Goal: Communication & Community: Answer question/provide support

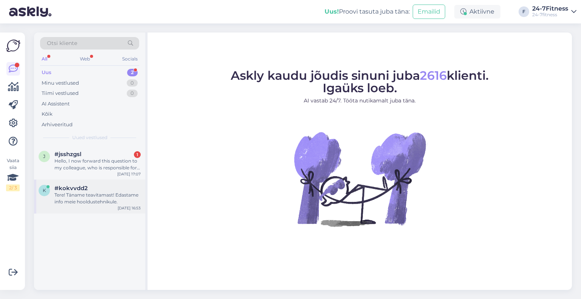
click at [92, 202] on div "Tere! Täname teavitamast! Edastame info meie hooldustehnikule." at bounding box center [98, 199] width 86 height 14
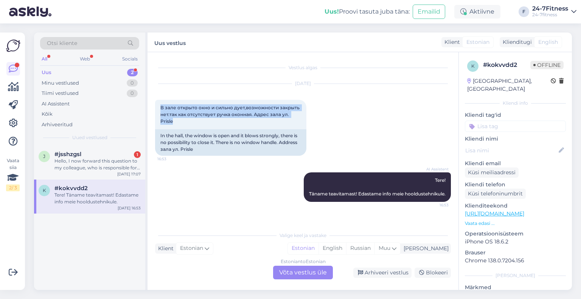
drag, startPoint x: 174, startPoint y: 119, endPoint x: 154, endPoint y: 107, distance: 22.9
click at [154, 107] on div "Vestlus algas Sep 23 2025 В зале открыто окно и сильно дует,возможности закрыть…" at bounding box center [303, 171] width 311 height 238
copy span "В зале открыто окно и сильно дует,возможности закрыть нет.так как отсутствует р…"
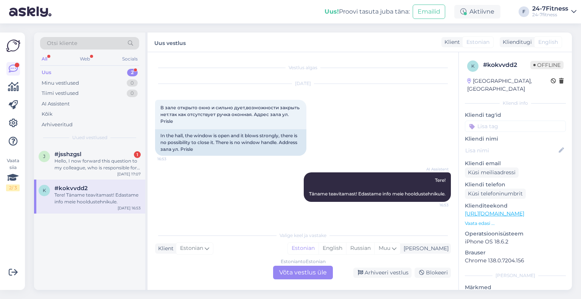
click at [254, 199] on div "AI Assistent Tere! Täname teavitamast! Edastame info meie hooldustehnikule. 16:…" at bounding box center [303, 187] width 296 height 46
click at [254, 173] on div "AI Assistent Tere! Täname teavitamast! Edastame info meie hooldustehnikule. 16:…" at bounding box center [303, 187] width 296 height 46
click at [386, 276] on div "Arhiveeri vestlus" at bounding box center [382, 273] width 58 height 10
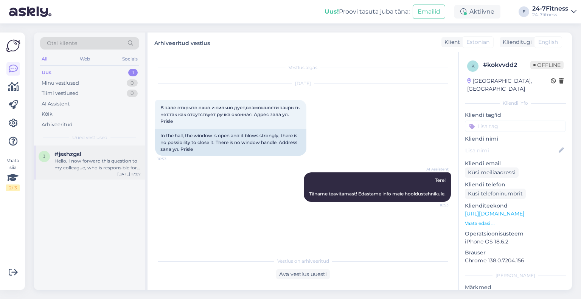
click at [74, 162] on div "Hello, I now forward this question to my colleague, who is responsible for this…" at bounding box center [98, 165] width 86 height 14
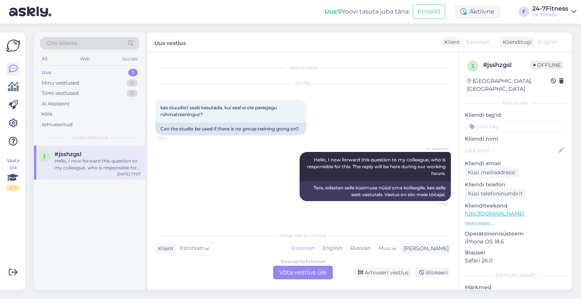
click at [323, 275] on div "Estonian to Estonian Võta vestlus üle" at bounding box center [303, 273] width 60 height 14
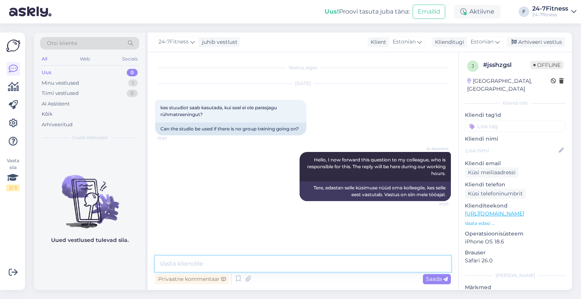
click at [249, 262] on textarea at bounding box center [303, 264] width 296 height 16
paste textarea "Paraku on rühmatreeningute stuudiod suletud aegadel, mil seal rühmatreeninguid …"
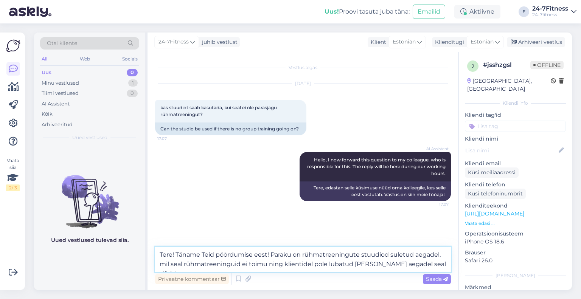
type textarea "Tere! Täname Teid pöördumise eest! Paraku on rühmatreeningute stuudiod suletud …"
click at [435, 281] on span "Saada" at bounding box center [437, 279] width 22 height 7
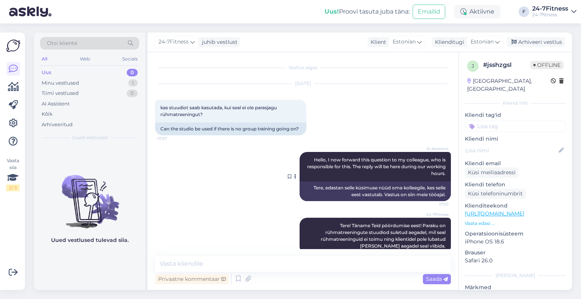
scroll to position [20, 0]
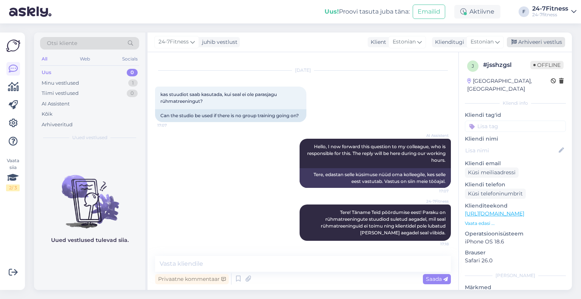
click at [539, 43] on div "Arhiveeri vestlus" at bounding box center [536, 42] width 58 height 10
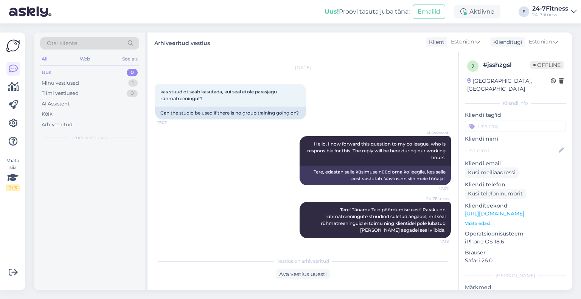
scroll to position [23, 0]
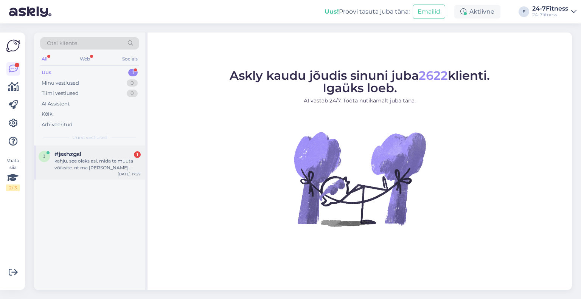
click at [96, 172] on div "j #jsshzgsl 1 kahju. see oleks asi, mida te muuta võiksite. nt ma olen tantsija…" at bounding box center [89, 163] width 111 height 34
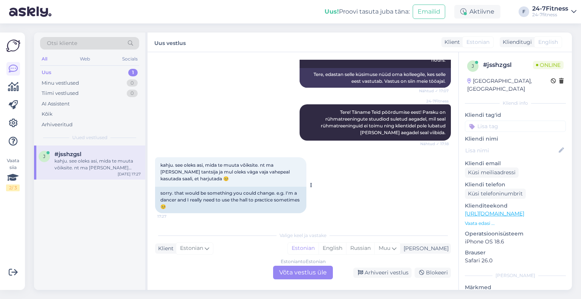
scroll to position [121, 0]
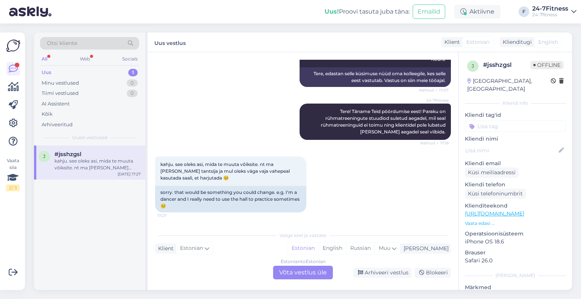
click at [292, 276] on div "Estonian to Estonian Võta vestlus üle" at bounding box center [303, 273] width 60 height 14
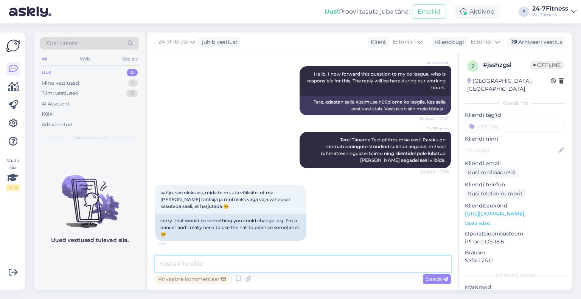
click at [226, 262] on textarea at bounding box center [303, 264] width 296 height 16
paste textarea "Soovi korral on võimalik rühmatreeningute saali rentida eraldi tasu eest. Kui s…"
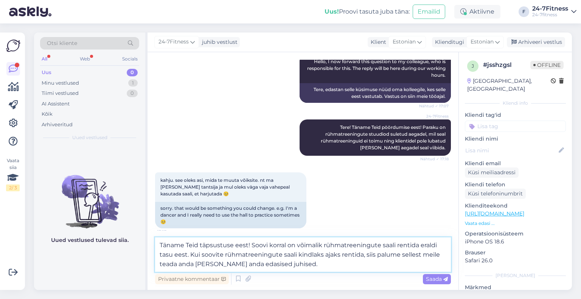
scroll to position [111, 0]
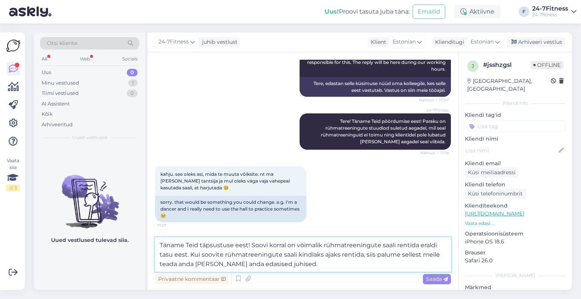
click at [336, 266] on textarea "Täname Teid täpsustuse eest! Soovi korral on võimalik rühmatreeningute saali re…" at bounding box center [303, 255] width 296 height 34
click at [307, 263] on textarea "Täname Teid täpsustuse eest! Soovi korral on võimalik rühmatreeningute saali re…" at bounding box center [303, 255] width 296 height 34
drag, startPoint x: 400, startPoint y: 257, endPoint x: 405, endPoint y: 266, distance: 10.8
click at [405, 266] on textarea "Täname Teid täpsustuse eest! Soovi korral on võimalik rühmatreeningute saali re…" at bounding box center [303, 255] width 296 height 34
paste textarea "info@24-7fitness.ee"
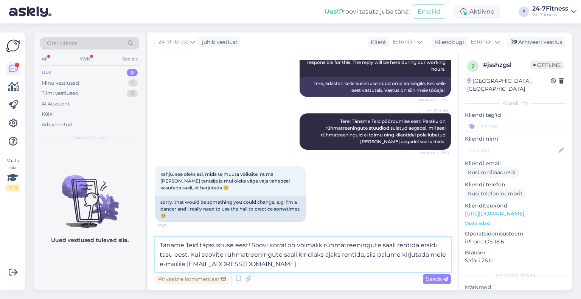
click at [279, 269] on textarea "Täname Teid täpsustuse eest! Soovi korral on võimalik rühmatreeningute saali re…" at bounding box center [303, 255] width 296 height 34
click at [268, 263] on textarea "Täname Teid täpsustuse eest! Soovi korral on võimalik rühmatreeningute saali re…" at bounding box center [303, 255] width 296 height 34
click at [260, 268] on textarea "Täname Teid täpsustuse eest! Soovi korral on võimalik rühmatreeningute saali re…" at bounding box center [303, 255] width 296 height 34
click at [297, 265] on textarea "Täname Teid täpsustuse eest! Soovi korral on võimalik rühmatreeningute saali re…" at bounding box center [303, 255] width 296 height 34
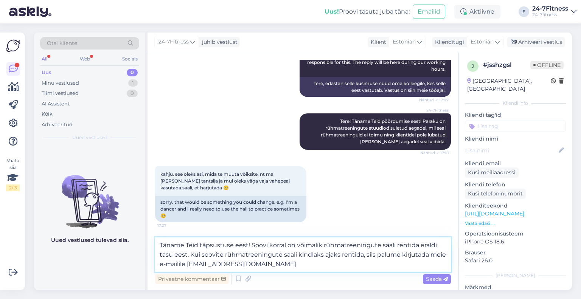
drag, startPoint x: 428, startPoint y: 255, endPoint x: 403, endPoint y: 256, distance: 25.0
click at [403, 256] on textarea "Täname Teid täpsustuse eest! Soovi korral on võimalik rühmatreeningute saali re…" at bounding box center [303, 255] width 296 height 34
click at [369, 266] on textarea "Täname Teid täpsustuse eest! Soovi korral on võimalik rühmatreeningute saali re…" at bounding box center [303, 255] width 296 height 34
type textarea "Täname Teid täpsustuse eest! Soovi korral on võimalik rühmatreeningute saali re…"
click at [305, 265] on textarea "Täname Teid täpsustuse eest! Soovi korral on võimalik rühmatreeningute saali re…" at bounding box center [303, 255] width 296 height 34
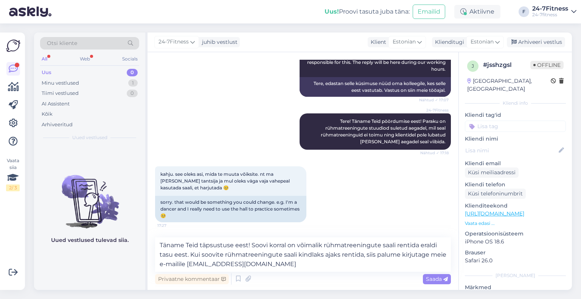
click at [427, 280] on span "Saada" at bounding box center [437, 279] width 22 height 7
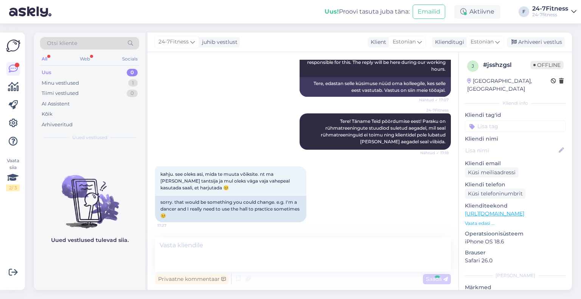
scroll to position [145, 0]
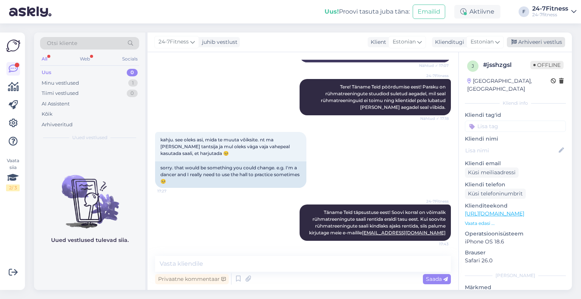
click at [545, 43] on div "Arhiveeri vestlus" at bounding box center [536, 42] width 58 height 10
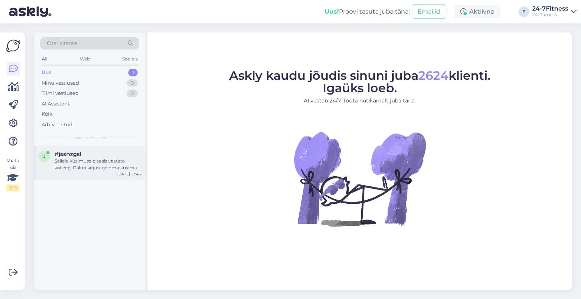
click at [87, 174] on div "j #jsshzgsl Sellele küsimusele saab vastata kolleeg. Palun kirjutage oma küsimu…" at bounding box center [89, 163] width 111 height 34
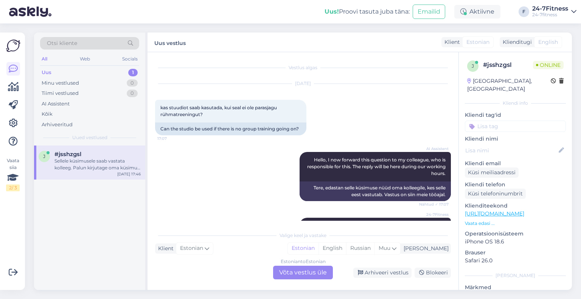
scroll to position [265, 0]
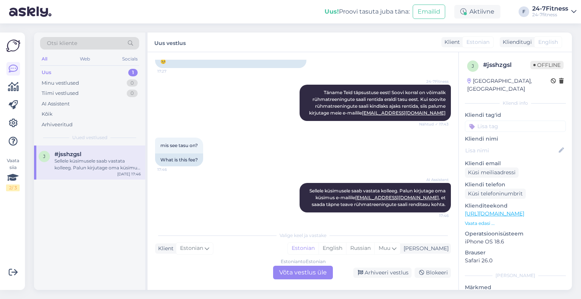
click at [283, 274] on div "Estonian to Estonian Võta vestlus üle" at bounding box center [303, 273] width 60 height 14
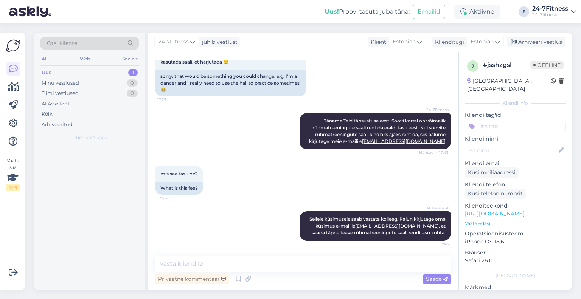
scroll to position [237, 0]
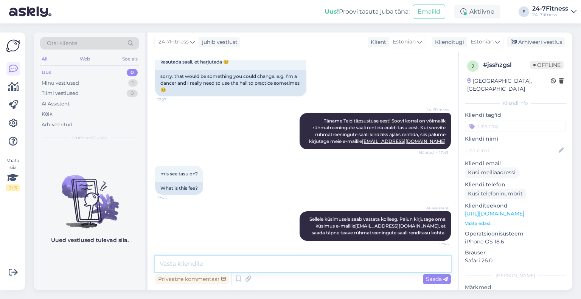
paste textarea "Stuudio rentimise ning tasu kohta täpsemate juhiste saamiseks palume kirjutada …"
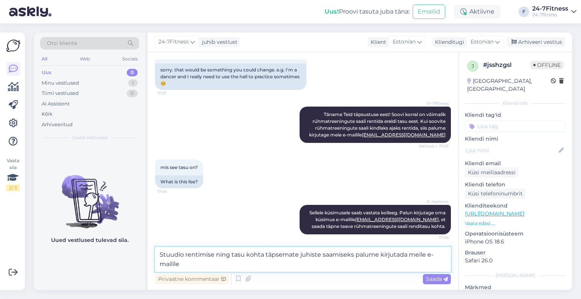
scroll to position [246, 0]
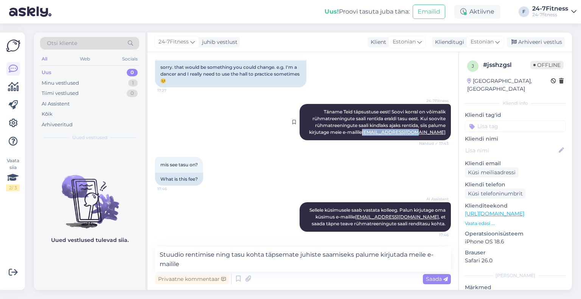
drag, startPoint x: 442, startPoint y: 131, endPoint x: 395, endPoint y: 133, distance: 47.7
click at [395, 133] on div "24-7Fitness Täname Teid täpsustuse eest! Soovi korral on võimalik rühmatreening…" at bounding box center [375, 122] width 151 height 36
copy link "info@24-7fitness.ee"
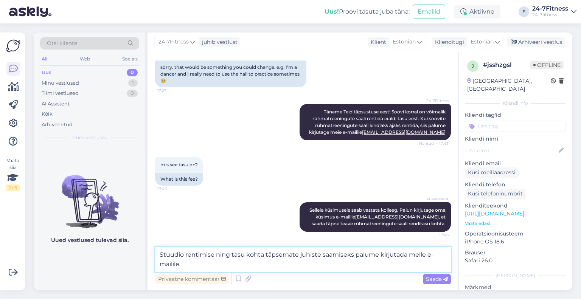
click at [209, 265] on textarea "Stuudio rentimise ning tasu kohta täpsemate juhiste saamiseks palume kirjutada …" at bounding box center [303, 259] width 296 height 25
paste textarea "info@24-7fitness.ee"
click at [264, 266] on textarea "Stuudio rentimise ning tasu kohta täpsemate juhiste saamiseks palume kirjutada …" at bounding box center [303, 259] width 296 height 25
click at [266, 266] on textarea "Stuudio rentimise ning tasu kohta täpsemate juhiste saamiseks palume kirjutada …" at bounding box center [303, 259] width 296 height 25
drag, startPoint x: 182, startPoint y: 266, endPoint x: 155, endPoint y: 252, distance: 30.3
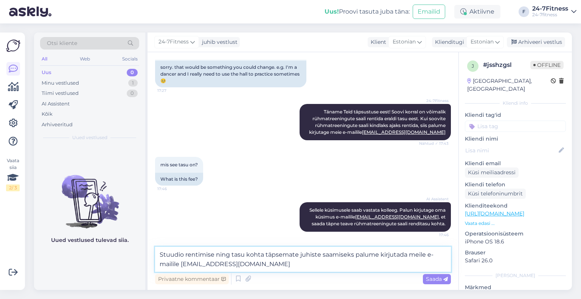
click at [155, 252] on textarea "Stuudio rentimise ning tasu kohta täpsemate juhiste saamiseks palume kirjutada …" at bounding box center [303, 259] width 296 height 25
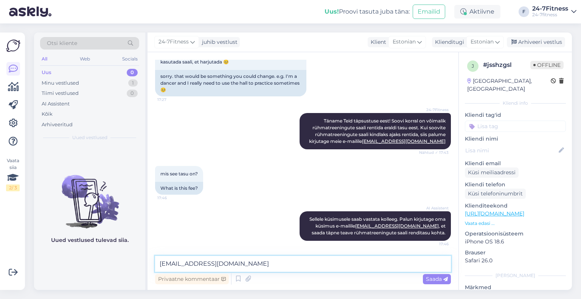
scroll to position [237, 0]
paste textarea "Stuudio rentimise ja tasu kohta täpsema info saamiseks palume Teil kirjutada me…"
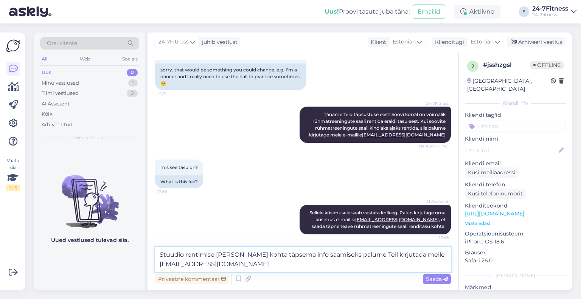
scroll to position [246, 0]
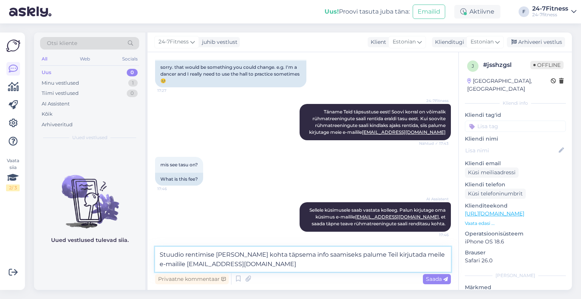
click at [251, 265] on textarea "Stuudio rentimise ja tasu kohta täpsema info saamiseks palume Teil kirjutada me…" at bounding box center [303, 259] width 296 height 25
type textarea "Stuudio rentimise ja tasu kohta täpsema info saamiseks palume Teil kirjutada me…"
click at [438, 283] on div "Saada" at bounding box center [437, 279] width 28 height 10
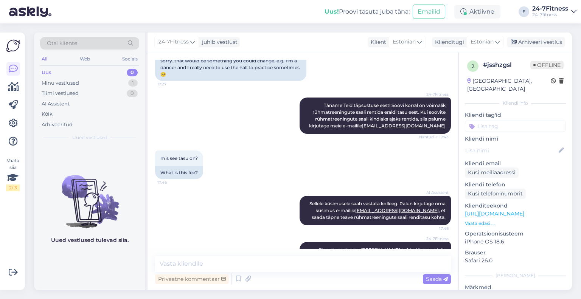
scroll to position [276, 0]
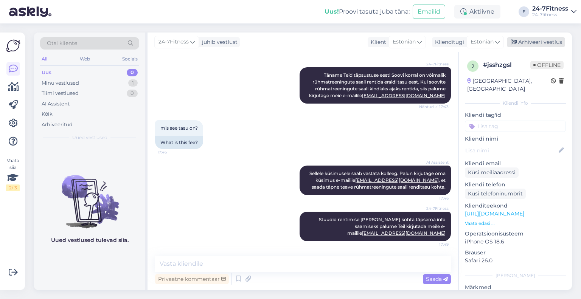
click at [544, 42] on div "Arhiveeri vestlus" at bounding box center [536, 42] width 58 height 10
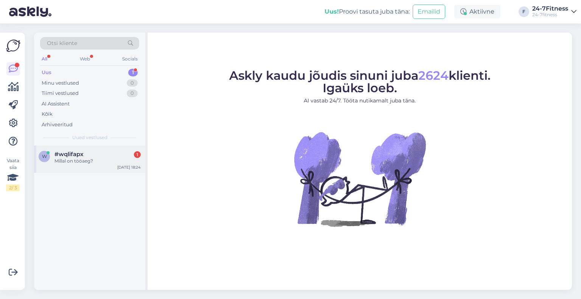
click at [86, 168] on div "w #wqlifapx 1 Millal on tööaeg? [DATE] 18:24" at bounding box center [89, 159] width 111 height 27
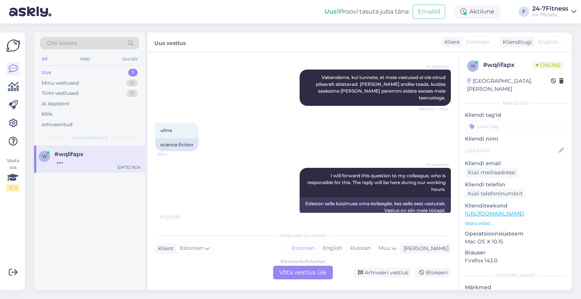
scroll to position [790, 0]
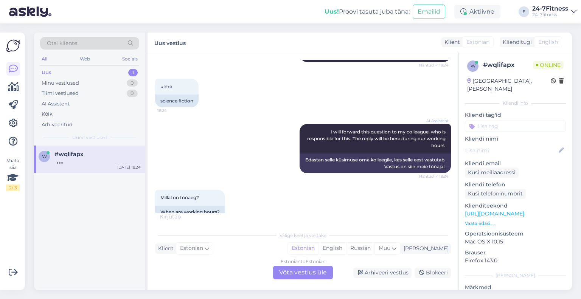
click at [56, 215] on div "w #wqlifapx [DATE] 18:24" at bounding box center [89, 218] width 111 height 145
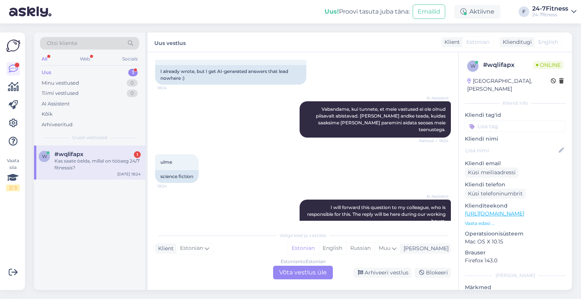
scroll to position [827, 0]
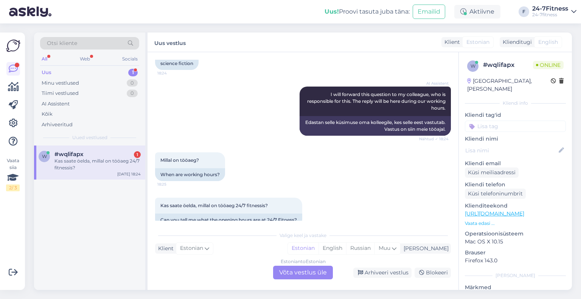
click at [310, 274] on div "Estonian to Estonian Võta vestlus üle" at bounding box center [303, 273] width 60 height 14
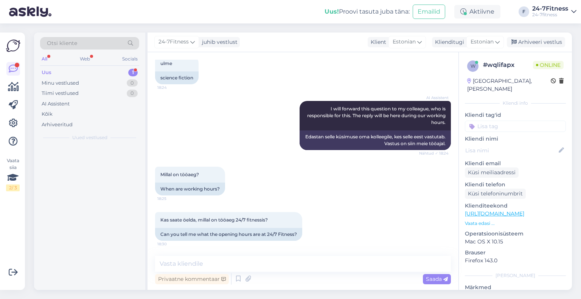
scroll to position [799, 0]
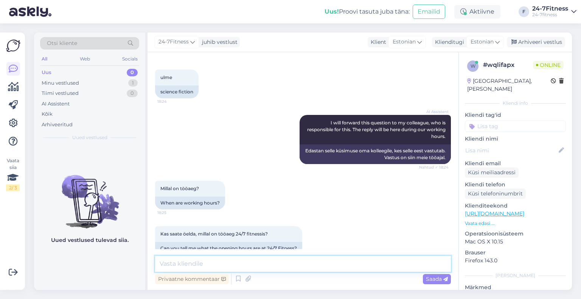
click at [234, 257] on textarea at bounding box center [303, 264] width 296 height 16
paste textarea "Klienditeenindus on avatud E-P 9.00-21.00"
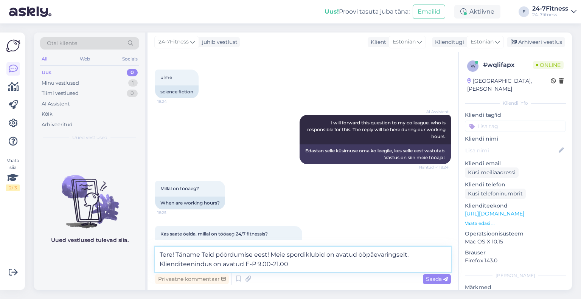
scroll to position [808, 0]
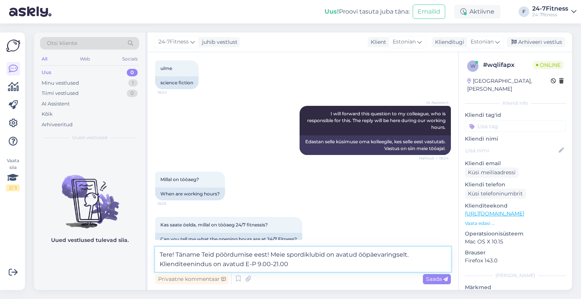
click at [320, 265] on textarea "Tere! Täname Teid pöördumise eest! Meie spordiklubid on avatud ööpäevaringselt.…" at bounding box center [303, 259] width 296 height 25
click at [310, 263] on textarea "Tere! Täname Teid pöördumise eest! Meie spordiklubid on avatud ööpäevaringselt.…" at bounding box center [303, 259] width 296 height 25
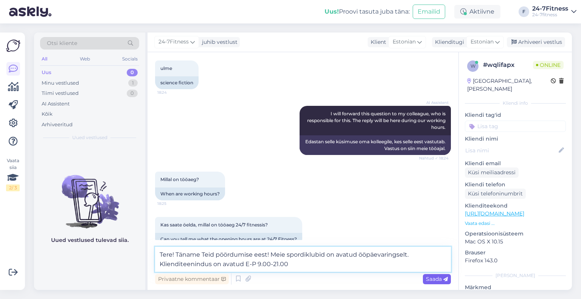
type textarea "Tere! Täname Teid pöördumise eest! Meie spordiklubid on avatud ööpäevaringselt.…"
click at [434, 282] on span "Saada" at bounding box center [437, 279] width 22 height 7
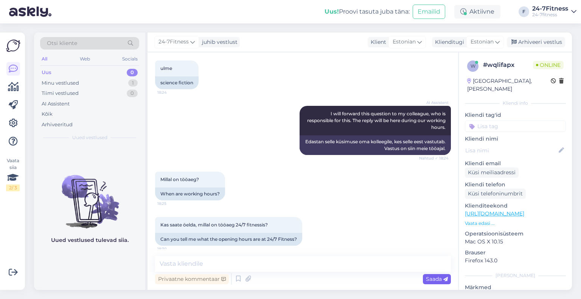
scroll to position [845, 0]
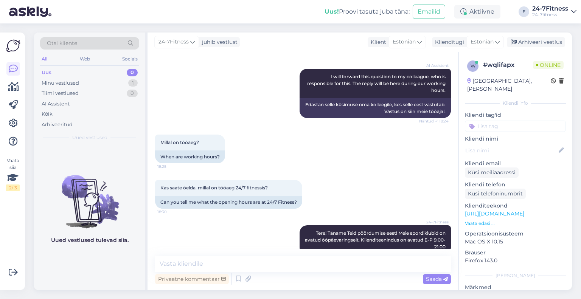
click at [131, 267] on div "Uued vestlused tulevad siia." at bounding box center [89, 218] width 111 height 145
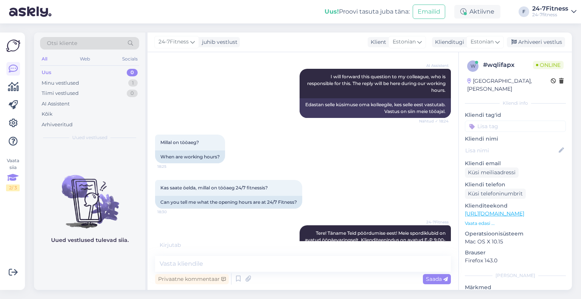
scroll to position [877, 0]
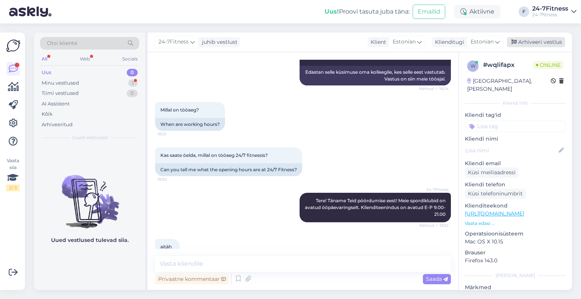
click at [525, 42] on div "Arhiveeri vestlus" at bounding box center [536, 42] width 58 height 10
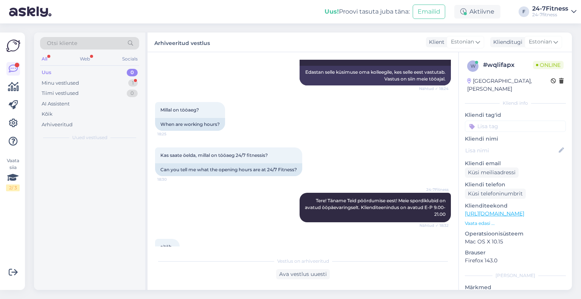
scroll to position [880, 0]
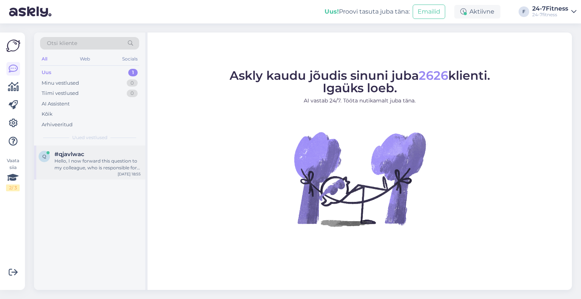
click at [90, 164] on div "Hello, I now forward this question to my colleague, who is responsible for this…" at bounding box center [98, 165] width 86 height 14
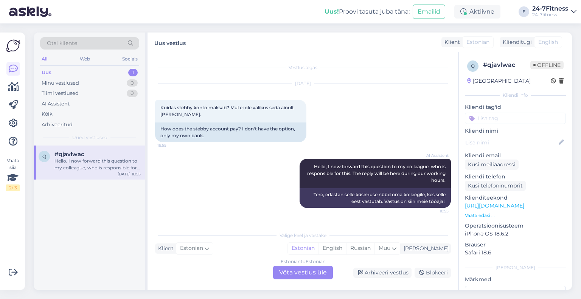
click at [300, 272] on div "Estonian to Estonian Võta vestlus üle" at bounding box center [303, 273] width 60 height 14
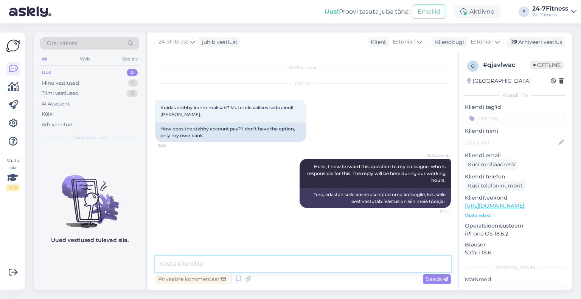
paste textarea "Tere! Täname Teid kirja eest! Liitumiseks [PERSON_NAME] meie kodulehele [URL][D…"
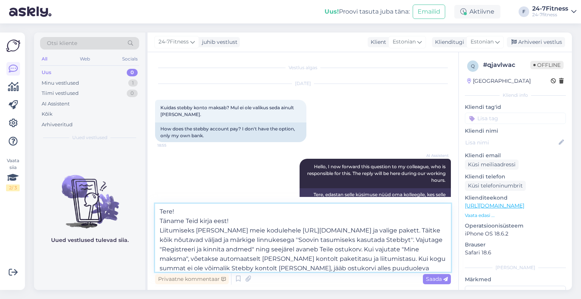
drag, startPoint x: 253, startPoint y: 222, endPoint x: 203, endPoint y: 222, distance: 50.3
click at [203, 222] on textarea "Tere! Täname Teid kirja eest! Liitumiseks [PERSON_NAME] meie kodulehele [URL][D…" at bounding box center [303, 238] width 296 height 68
click at [160, 221] on textarea "Tere! Täname Teid pöördumise eest! Liitumiseks [PERSON_NAME] meie kodulehele [U…" at bounding box center [303, 238] width 296 height 68
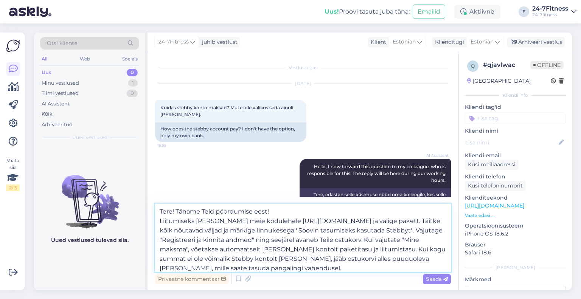
click at [280, 212] on textarea "Tere! Täname Teid pöördumise eest! Liitumiseks [PERSON_NAME] meie kodulehele [U…" at bounding box center [303, 238] width 296 height 68
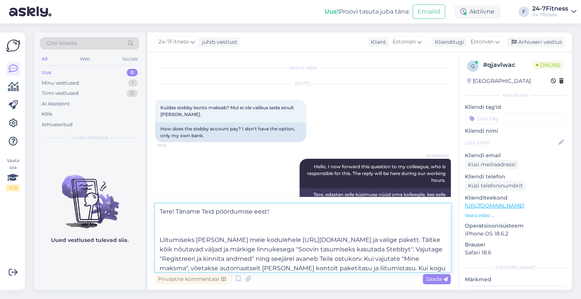
paste textarea "Stebby kaudu saab osta 3 päeva, 14 päeva, 30 päeva, 90 päeva, 180 päeva või 365…"
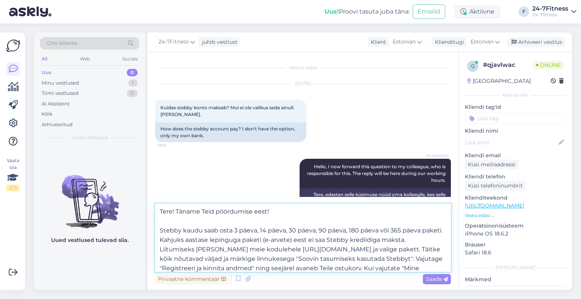
click at [431, 240] on textarea "Tere! Täname Teid pöördumise eest! Stebby kaudu saab osta 3 päeva, 14 päeva, 30…" at bounding box center [303, 238] width 296 height 68
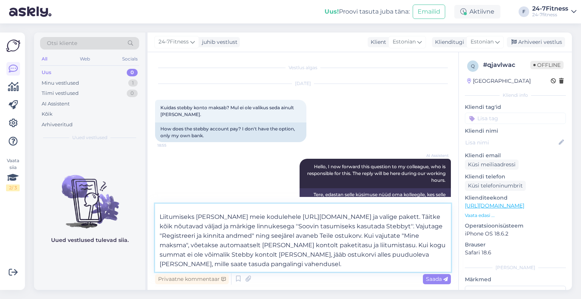
scroll to position [51, 0]
click at [330, 259] on textarea "Tere! Täname Teid pöördumise eest! Stebby kaudu saab osta 3 päeva, 14 päeva, 30…" at bounding box center [303, 238] width 296 height 68
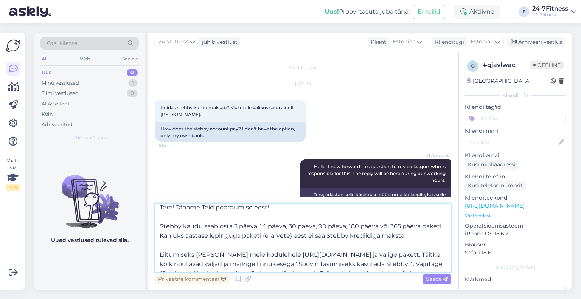
scroll to position [80, 0]
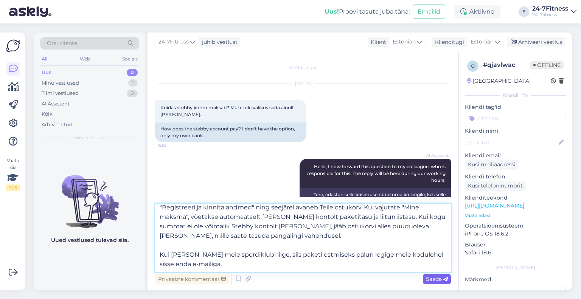
type textarea "Tere! Täname Teid pöördumise eest! Stebby kaudu saab osta 3 päeva, 14 päeva, 30…"
click at [435, 279] on span "Saada" at bounding box center [437, 279] width 22 height 7
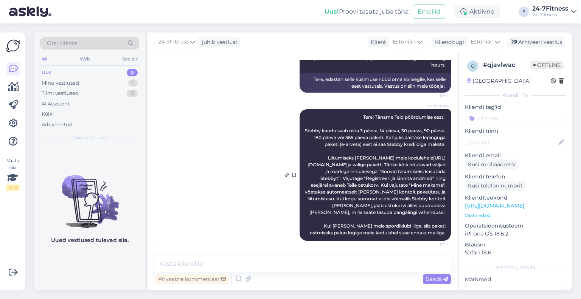
scroll to position [122, 0]
click at [554, 43] on div "Arhiveeri vestlus" at bounding box center [536, 42] width 58 height 10
